Goal: Find specific page/section: Find specific page/section

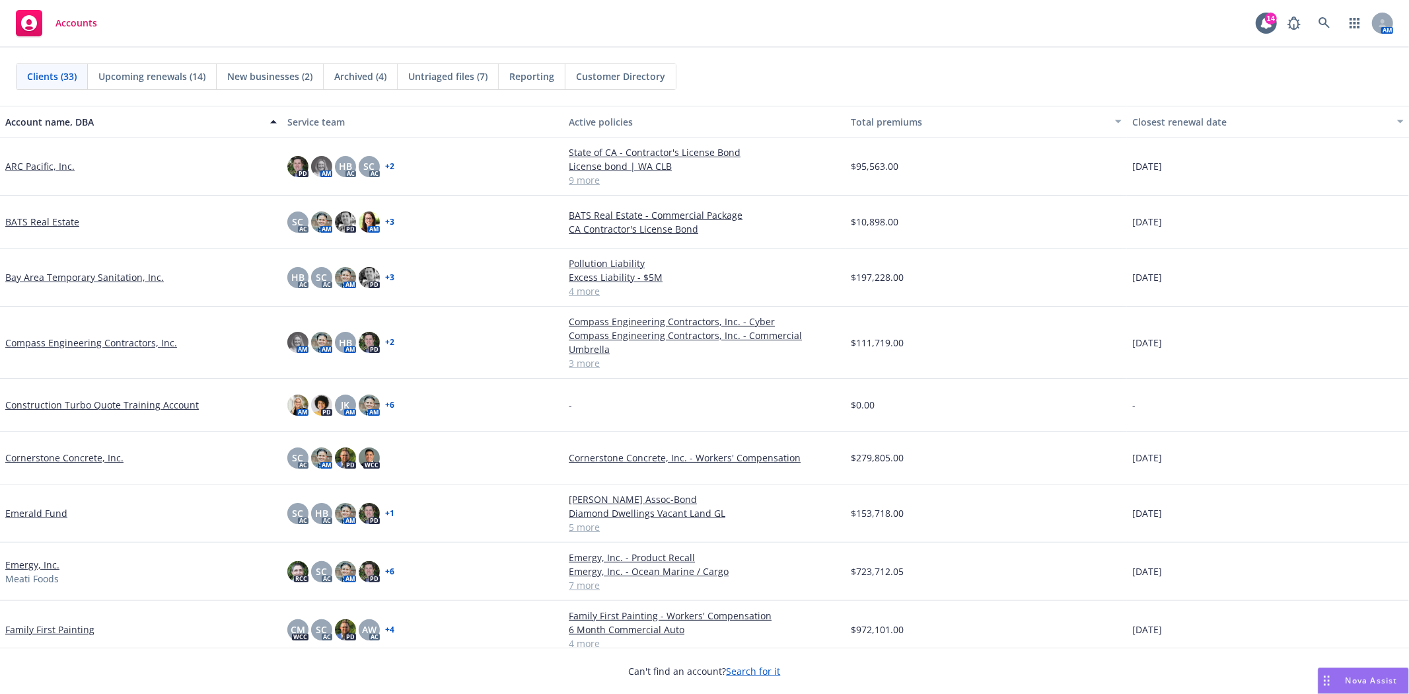
click at [79, 336] on link "Compass Engineering Contractors, Inc." at bounding box center [91, 343] width 172 height 14
